Goal: Task Accomplishment & Management: Manage account settings

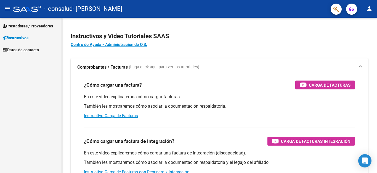
click at [30, 27] on span "Prestadores / Proveedores" at bounding box center [28, 26] width 50 height 6
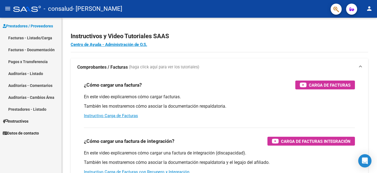
click at [31, 36] on link "Facturas - Listado/Carga" at bounding box center [31, 38] width 62 height 12
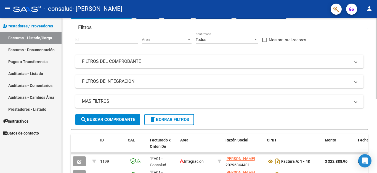
click at [377, 79] on div at bounding box center [376, 58] width 1 height 81
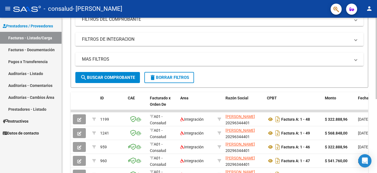
click at [377, 99] on div at bounding box center [376, 58] width 1 height 81
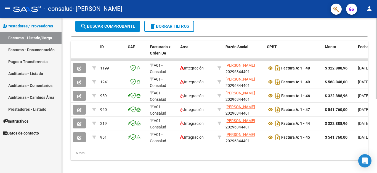
scroll to position [135, 0]
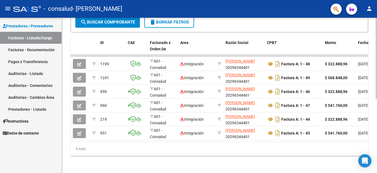
click at [377, 99] on div at bounding box center [376, 58] width 1 height 81
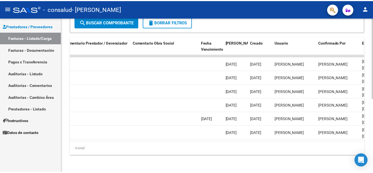
scroll to position [0, 829]
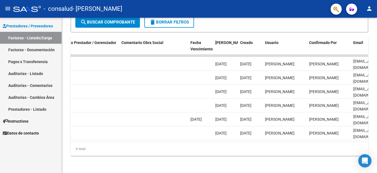
click at [369, 10] on mat-icon "person" at bounding box center [369, 8] width 7 height 7
click at [361, 36] on button "exit_to_app Salir" at bounding box center [358, 36] width 34 height 13
